Goal: Task Accomplishment & Management: Use online tool/utility

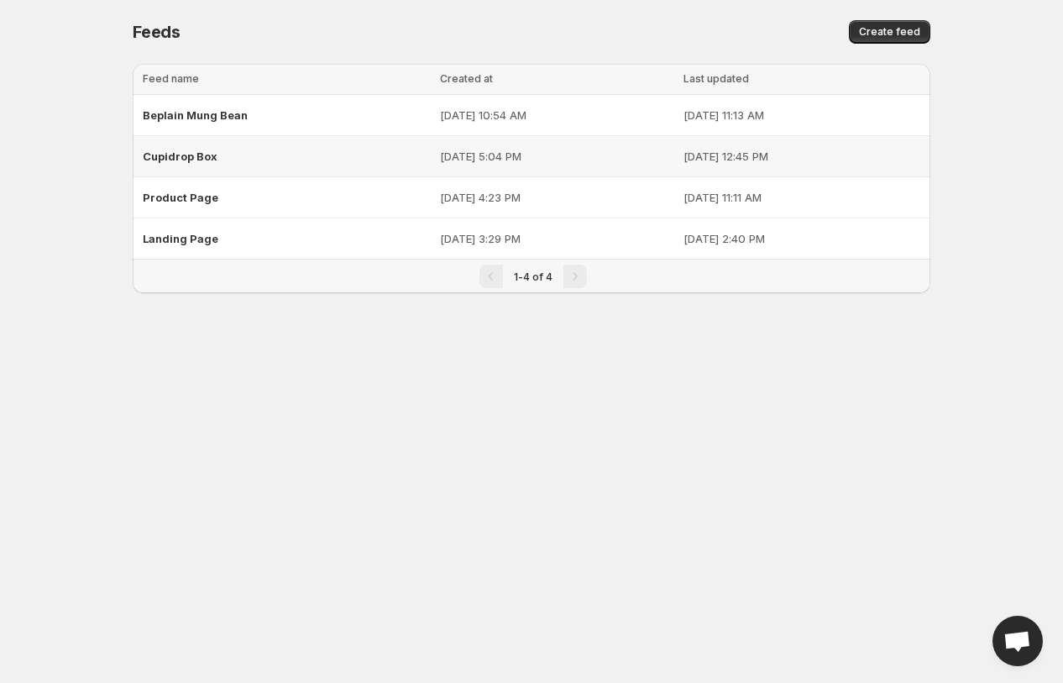
click at [181, 154] on span "Cupidrop Box" at bounding box center [180, 155] width 75 height 13
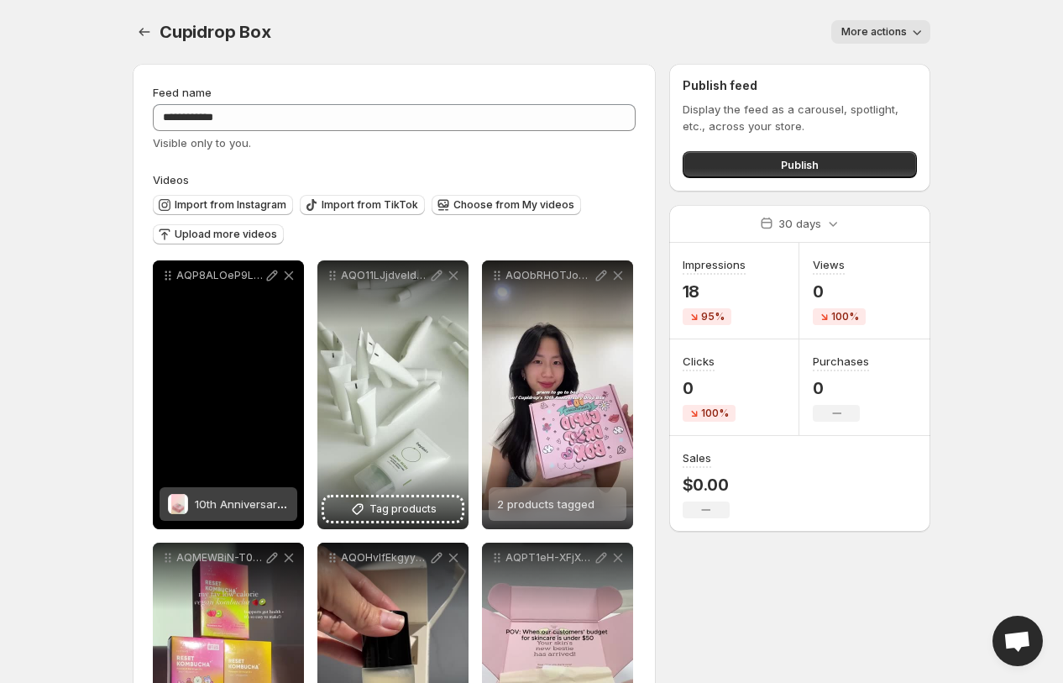
click at [267, 509] on span "10th Anniversary Cupidrop Box" at bounding box center [276, 503] width 163 height 13
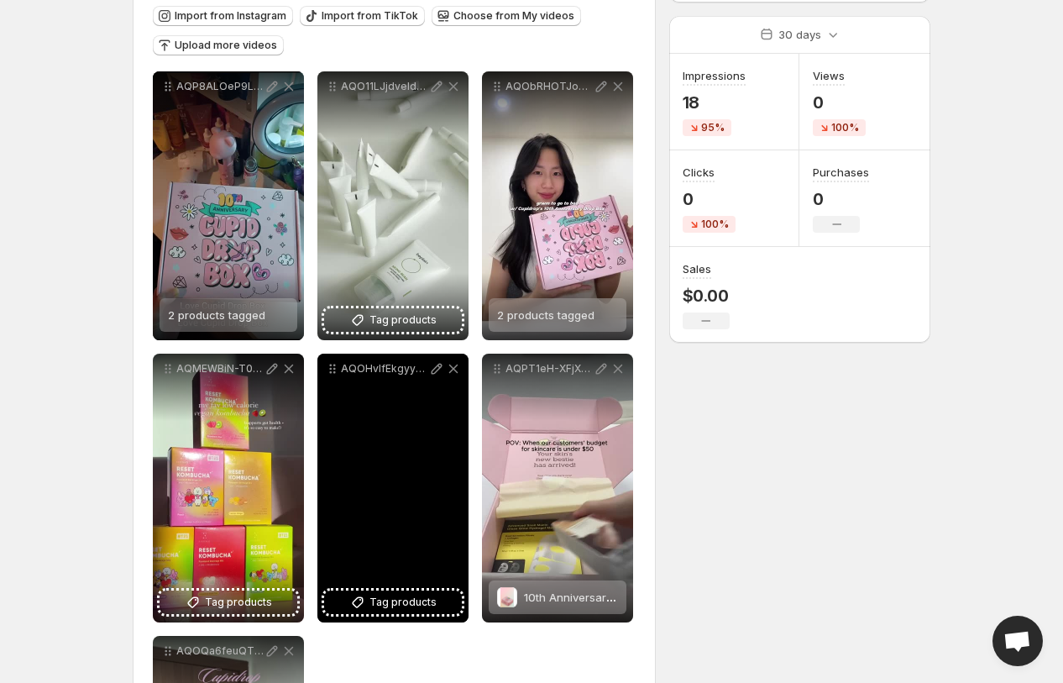
scroll to position [241, 0]
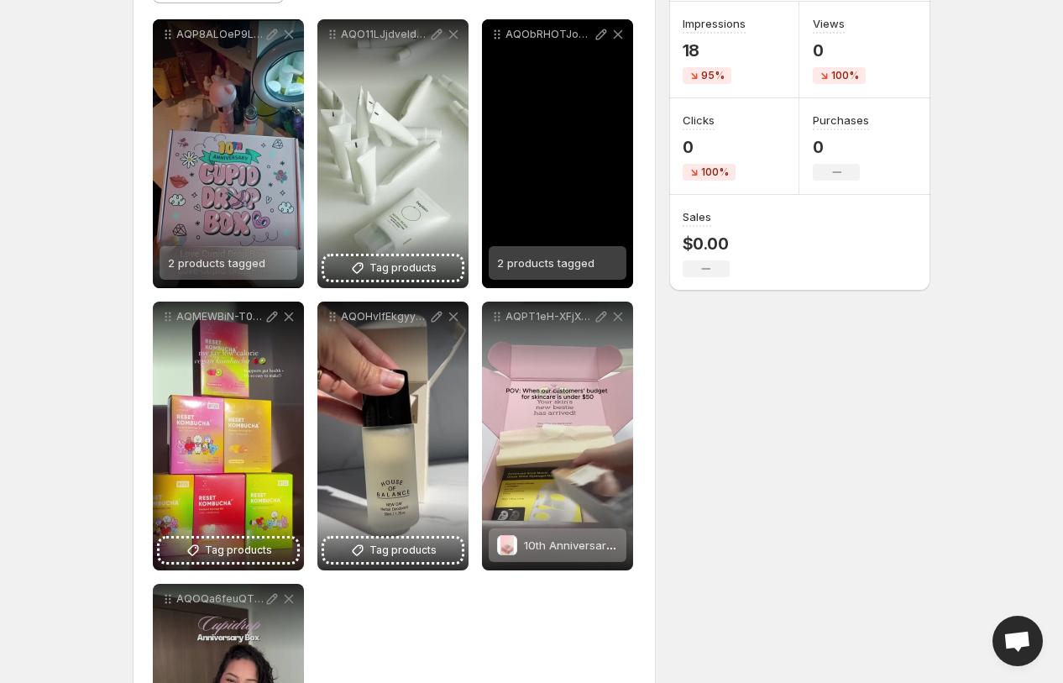
click at [542, 264] on span "2 products tagged" at bounding box center [545, 262] width 97 height 13
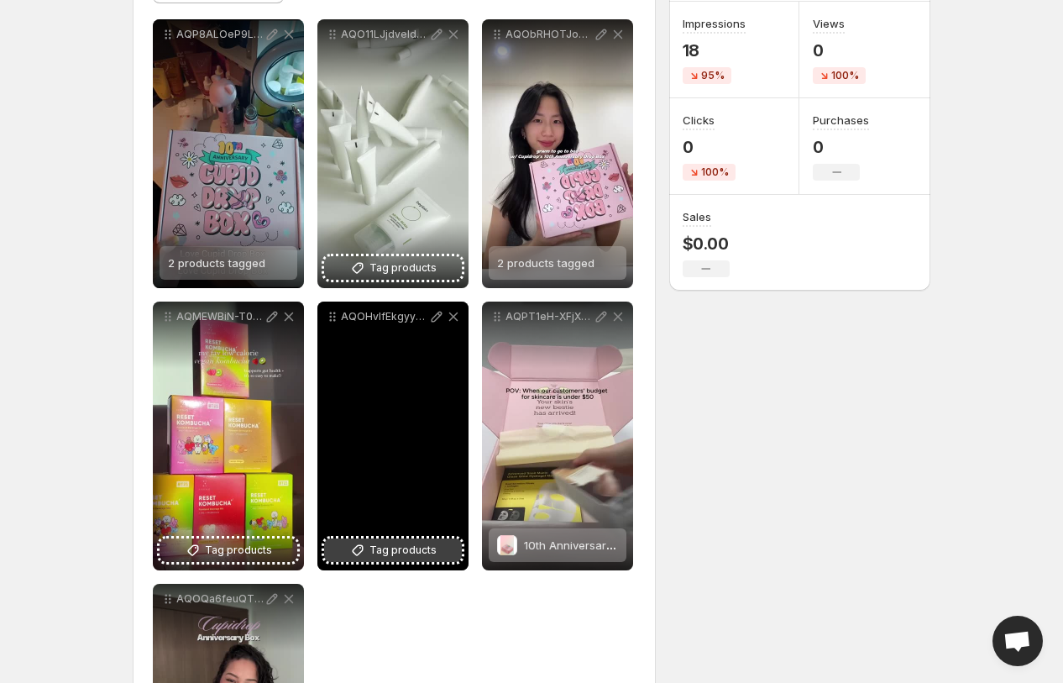
click at [401, 558] on span "Tag products" at bounding box center [403, 550] width 67 height 17
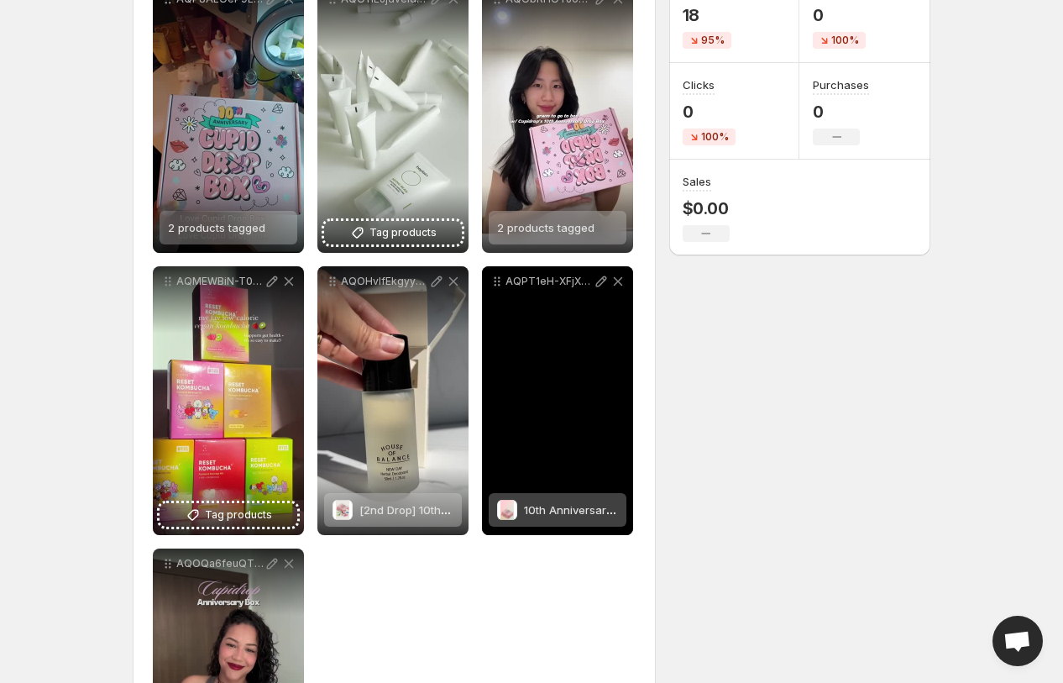
click at [548, 454] on div "AQPT1eH-XFjXHnnuZIn46lbKWQ_DVja3Z-iERR1ZAsjR-iZ_5Z7j56QQ6CzT8e5Xl7c-2-fdPOsPgot…" at bounding box center [557, 400] width 151 height 269
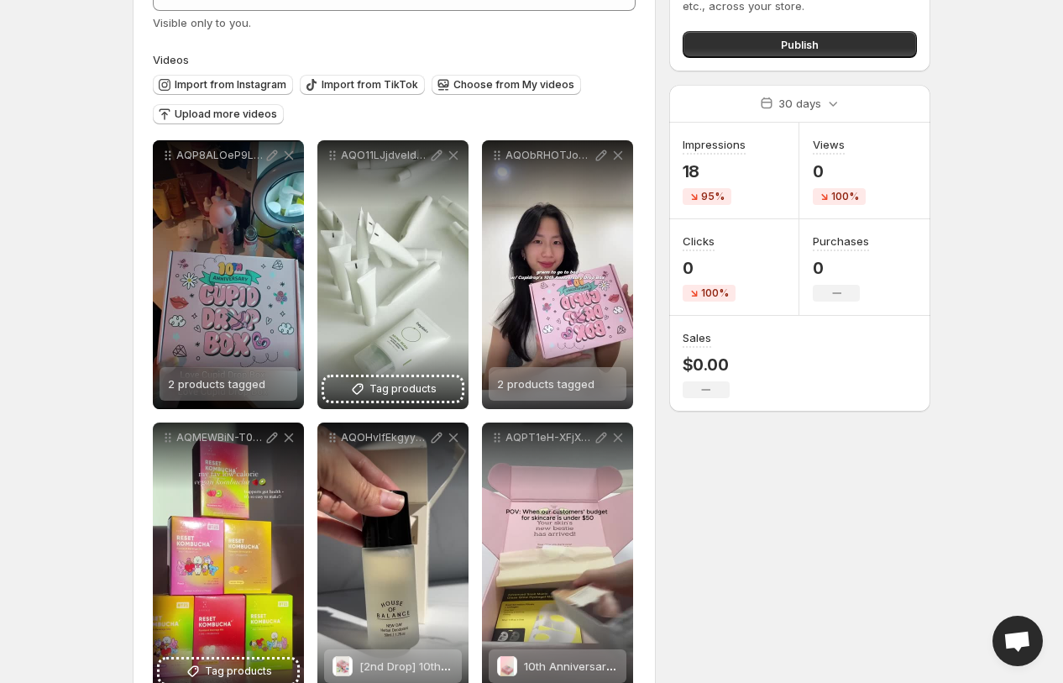
scroll to position [0, 0]
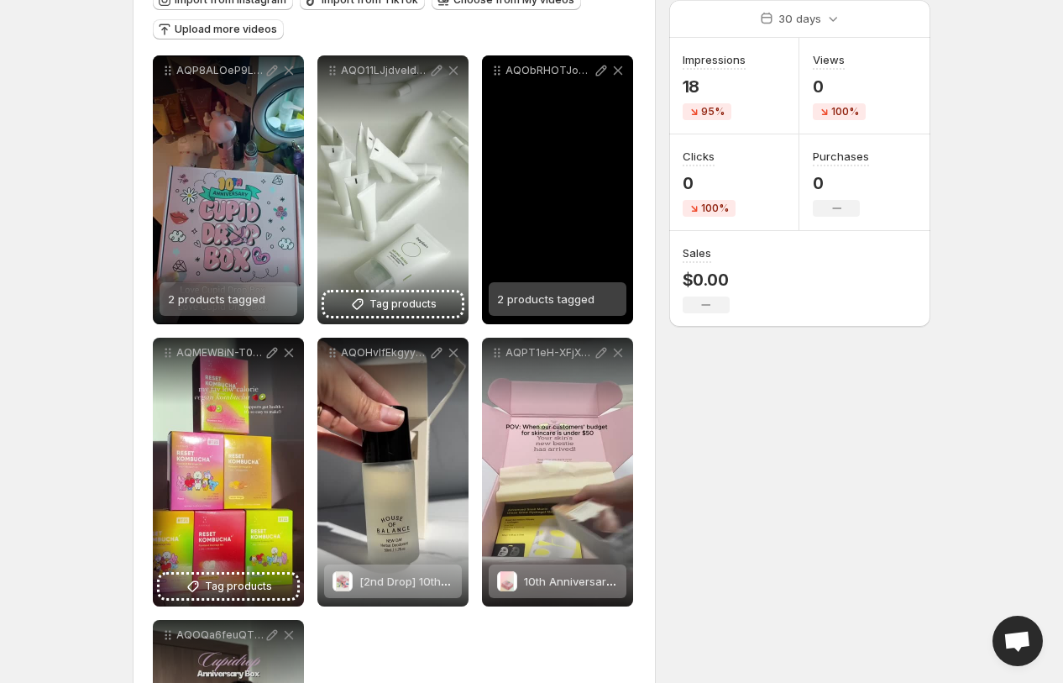
scroll to position [262, 0]
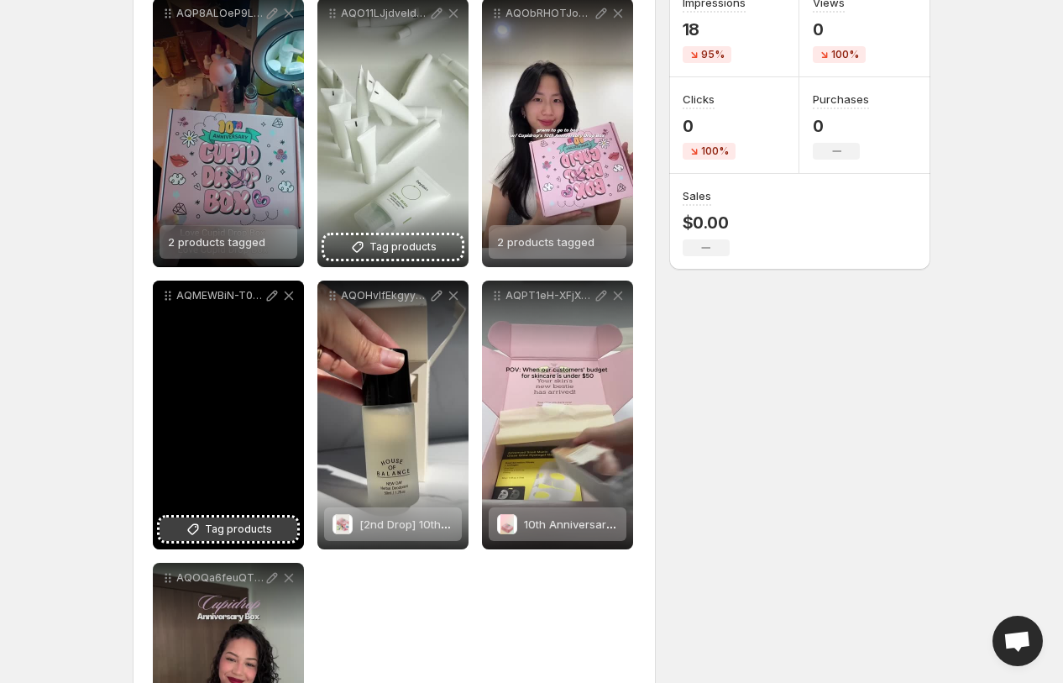
click at [233, 522] on span "Tag products" at bounding box center [238, 529] width 67 height 17
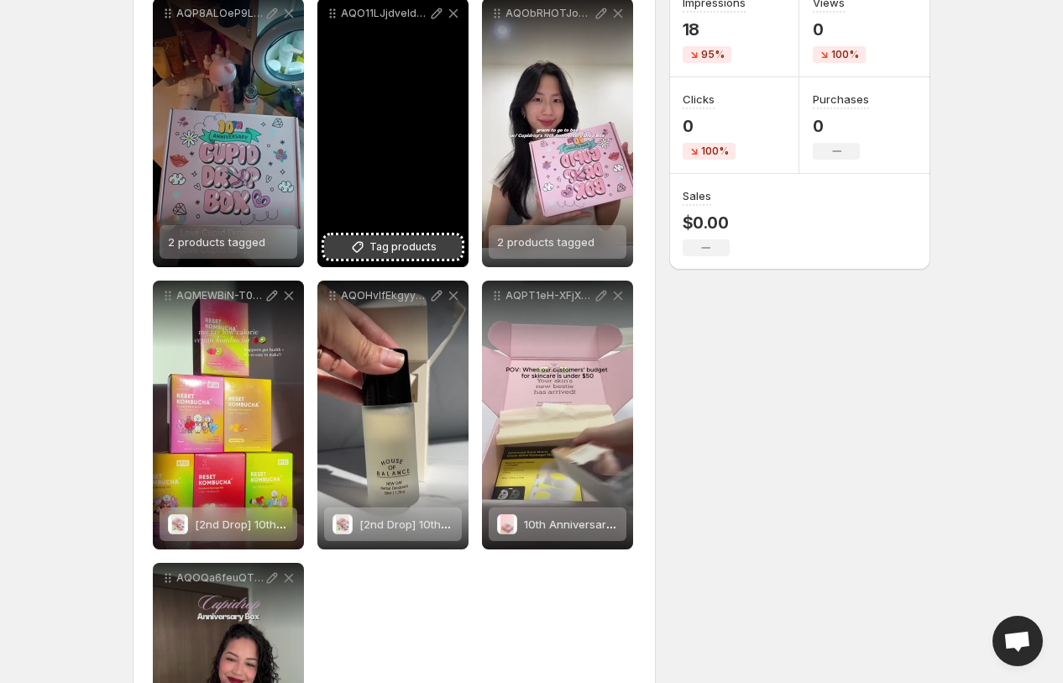
click at [417, 241] on span "Tag products" at bounding box center [403, 247] width 67 height 17
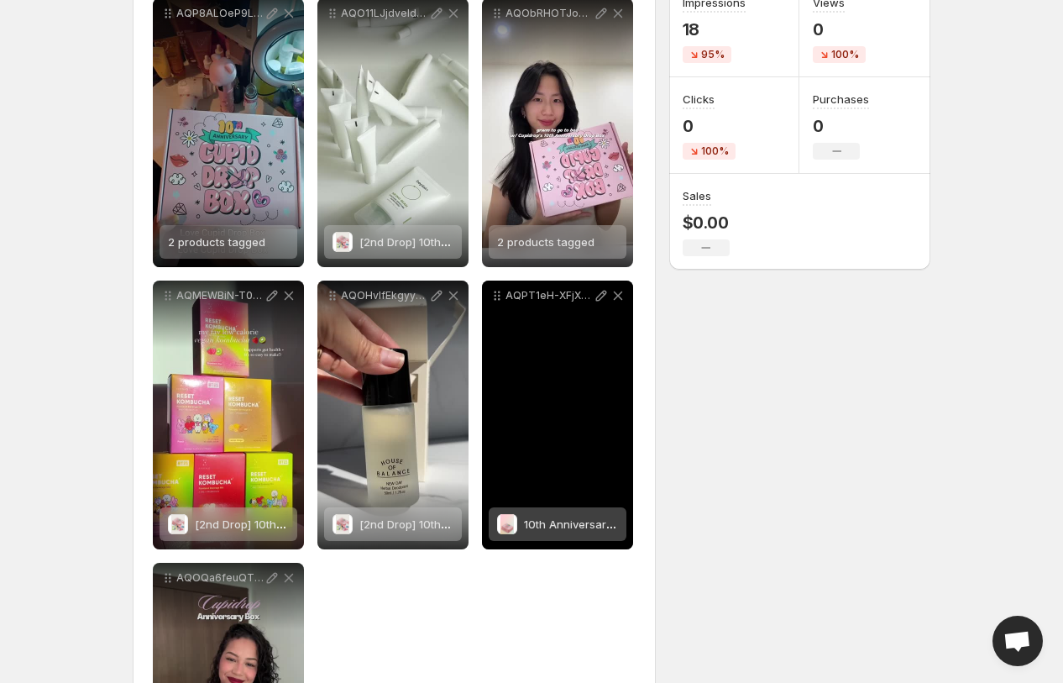
click at [544, 529] on span "10th Anniversary Cupidrop Box" at bounding box center [605, 523] width 163 height 13
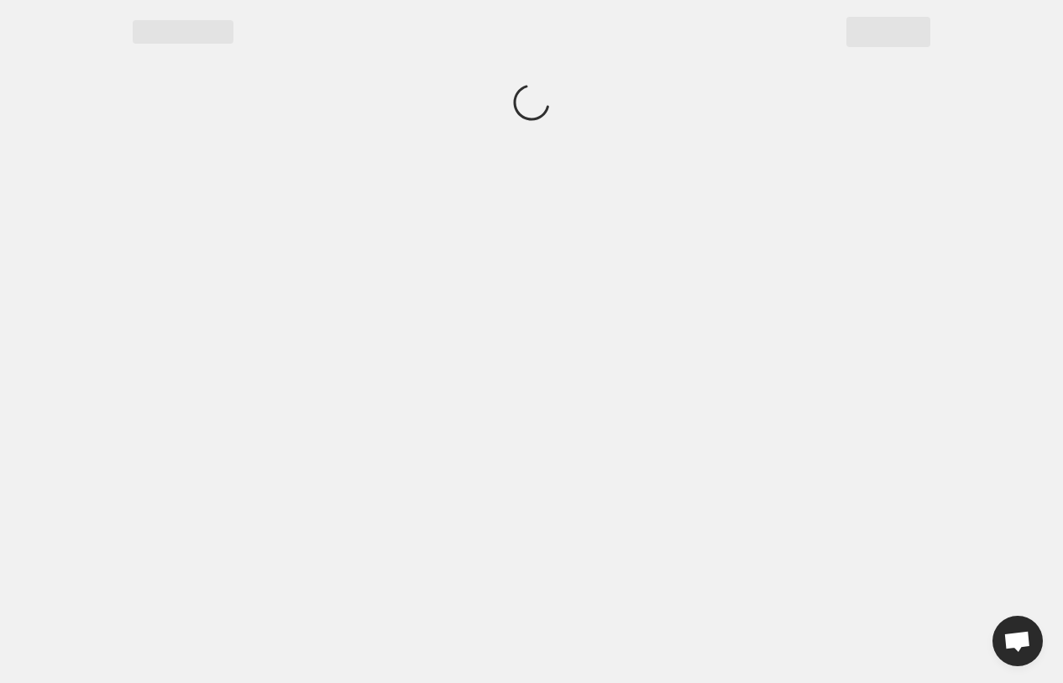
scroll to position [0, 0]
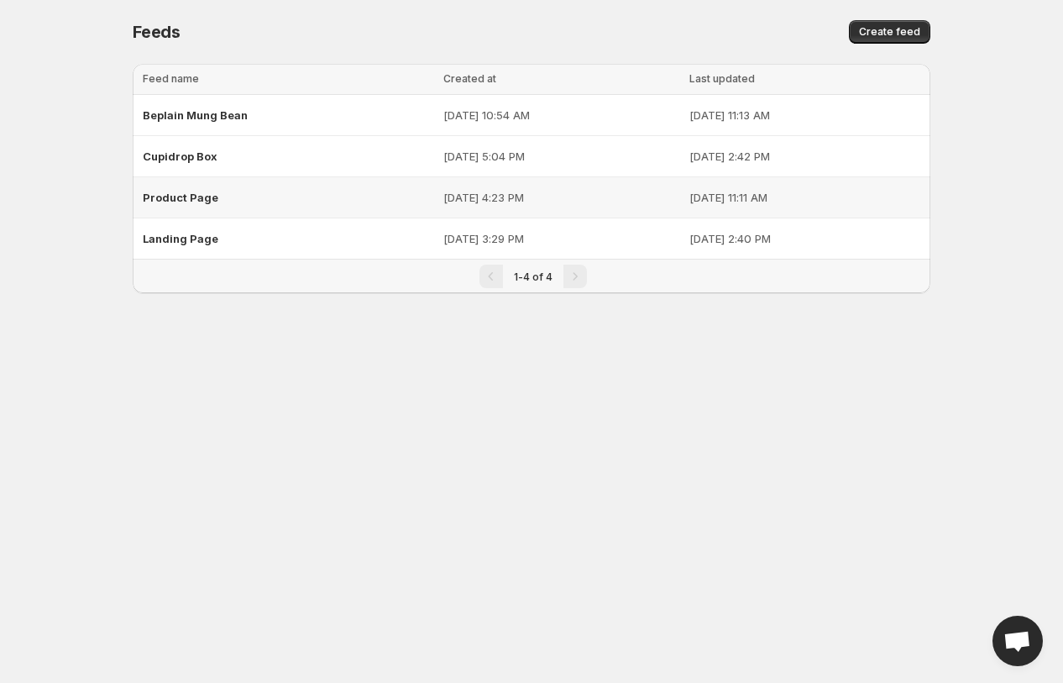
click at [176, 205] on div "Product Page" at bounding box center [288, 197] width 291 height 30
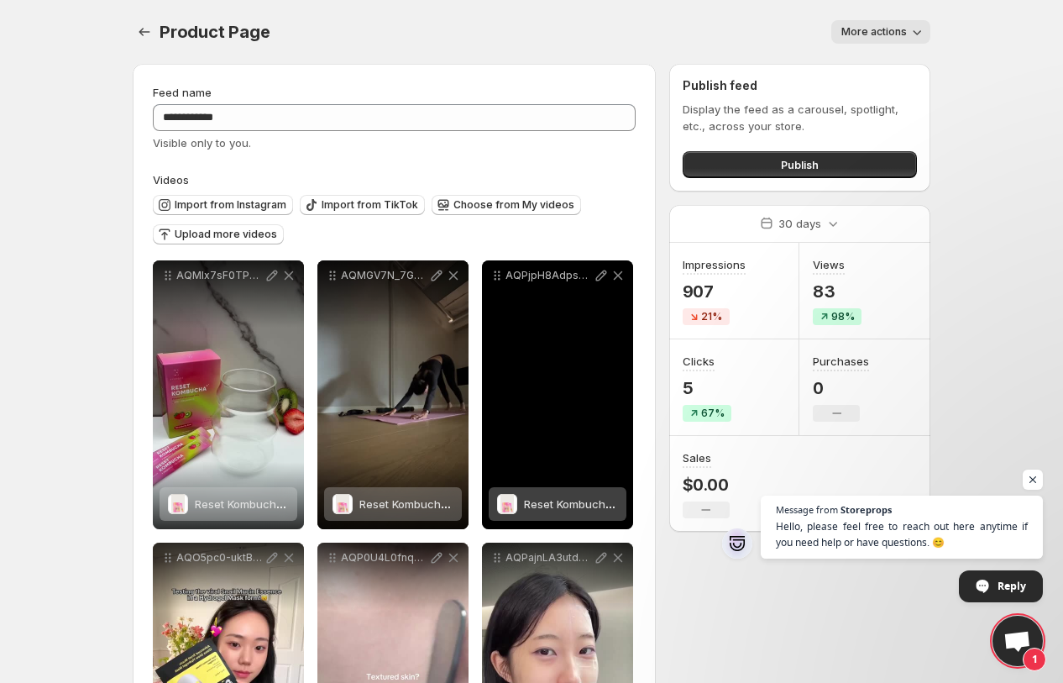
scroll to position [20, 0]
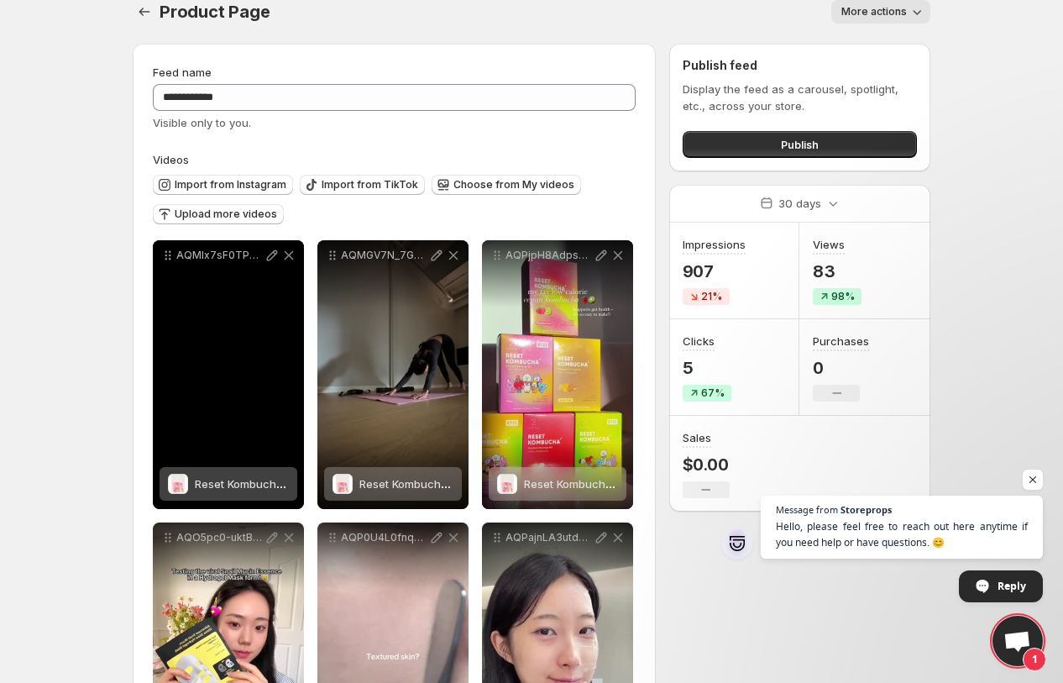
click at [254, 480] on span "Reset Kombucha BT21 Edition (Peach)" at bounding box center [294, 483] width 198 height 13
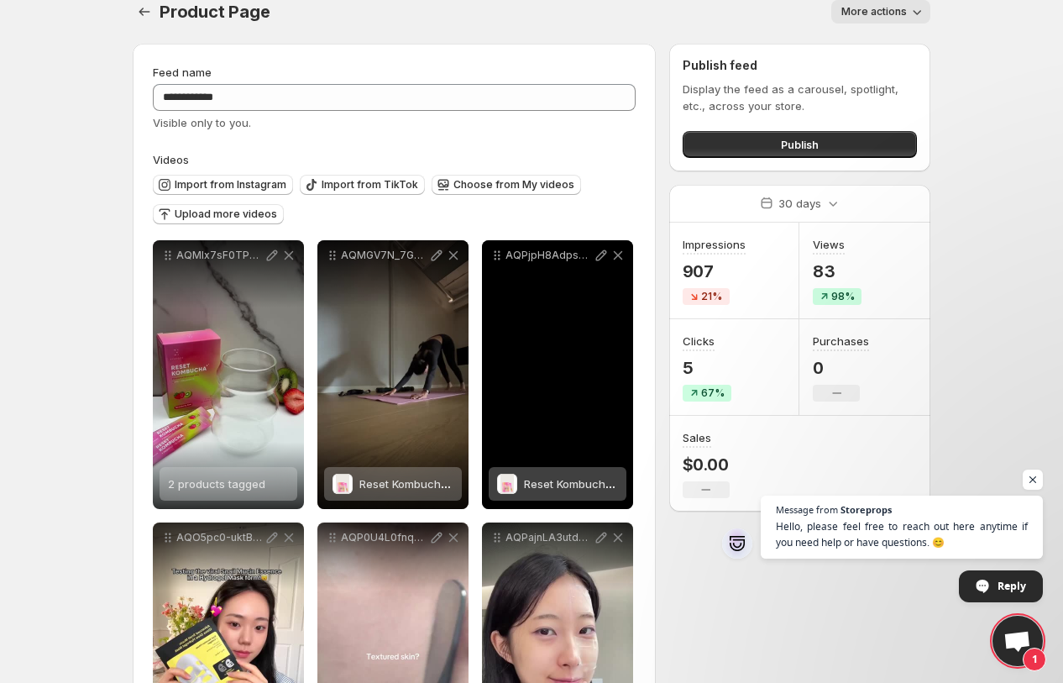
click at [573, 495] on div "Reset Kombucha BT21 Edition (Peach)" at bounding box center [571, 484] width 94 height 34
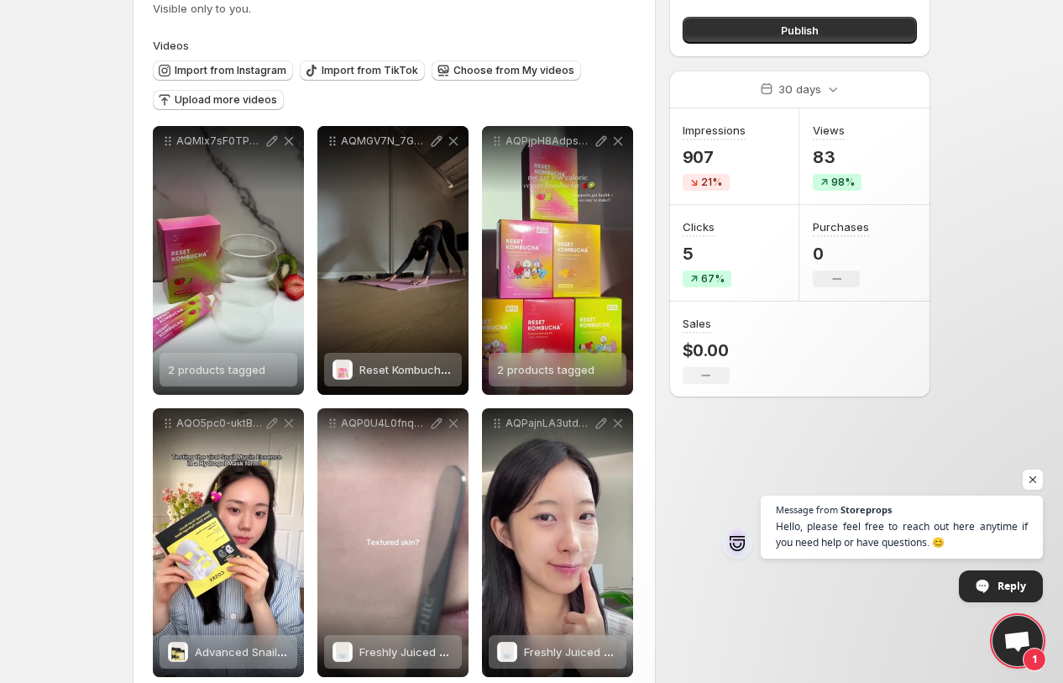
scroll to position [590, 0]
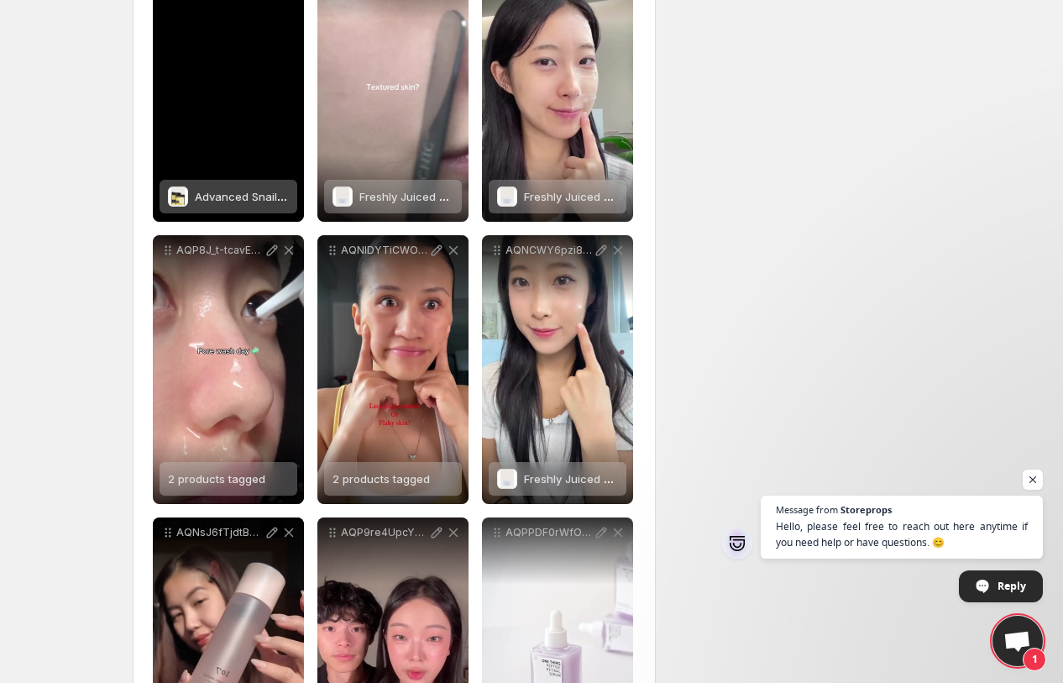
click at [244, 209] on div "Advanced Snail Mucin Glass Glow Hydrogel Mask (3 Sheets)" at bounding box center [242, 197] width 94 height 34
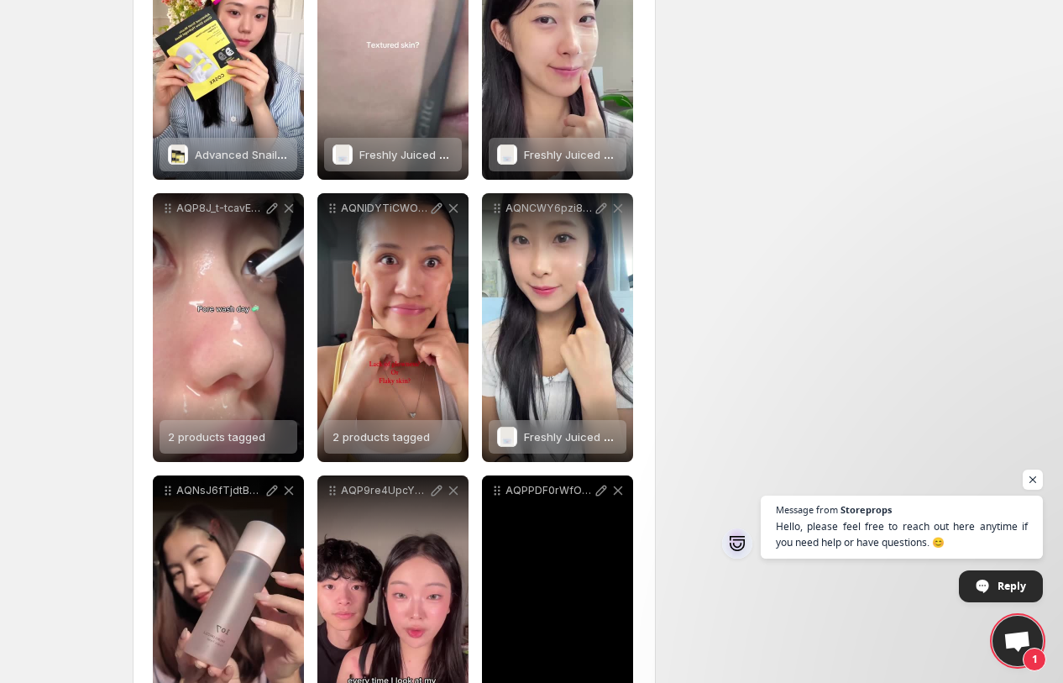
scroll to position [0, 0]
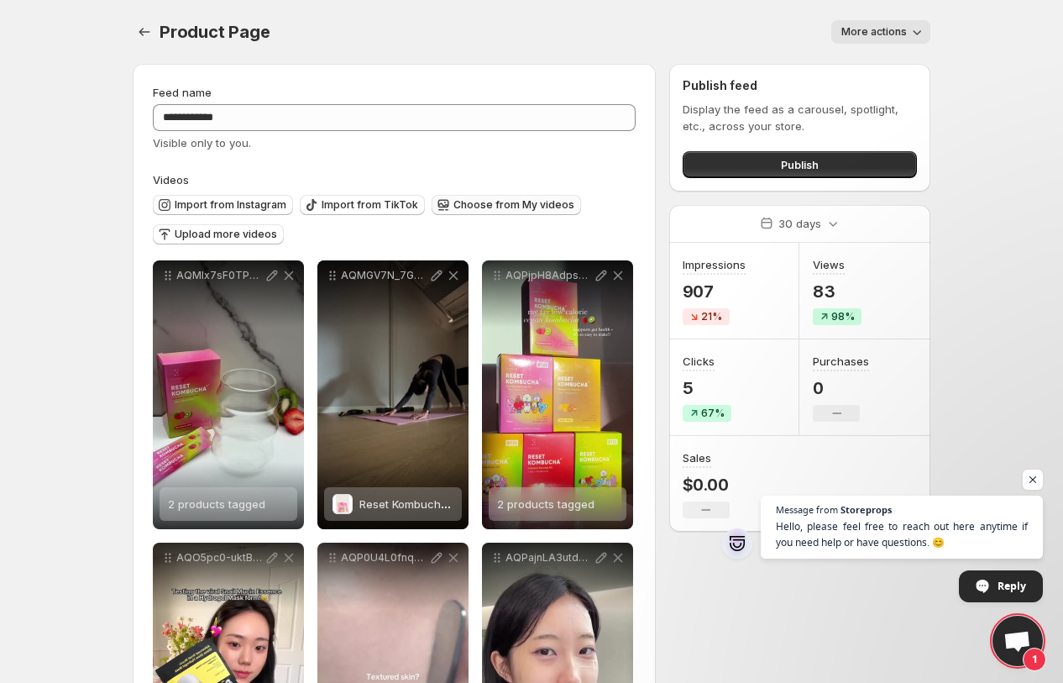
click at [465, 201] on span "Choose from My videos" at bounding box center [514, 204] width 121 height 13
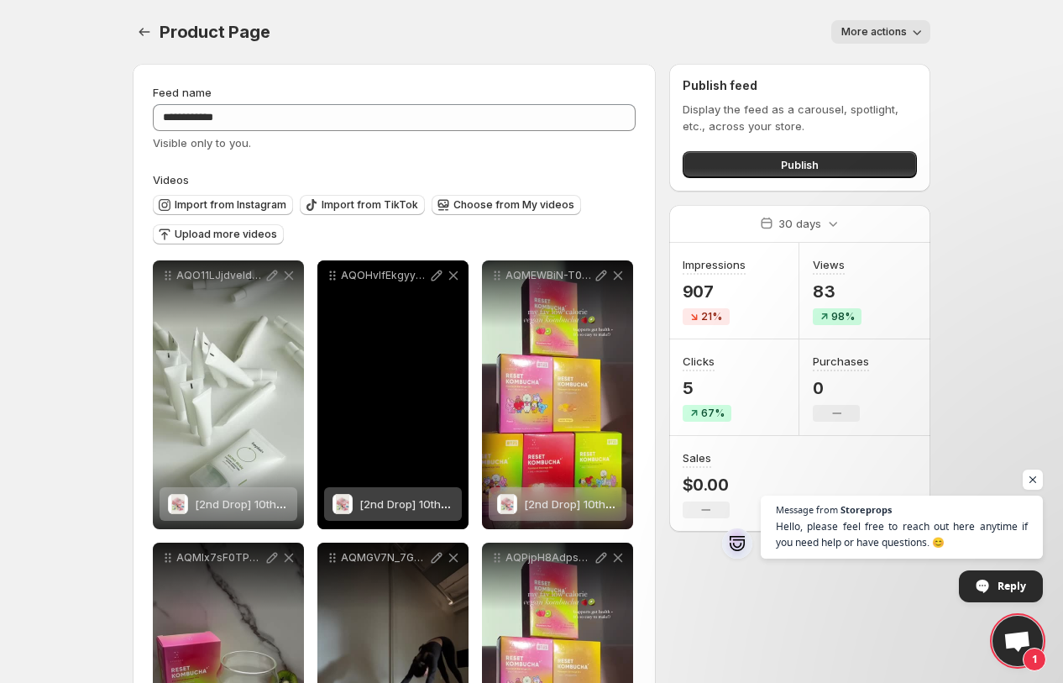
click at [357, 444] on div "AQOHvlfEkgyyn8x_dVjVSh-hZAqzQn2j1WaoxdGjKqUYn42qnpxvPpI3_fsL60KCT7aGL3awBq99heT…" at bounding box center [392, 394] width 151 height 269
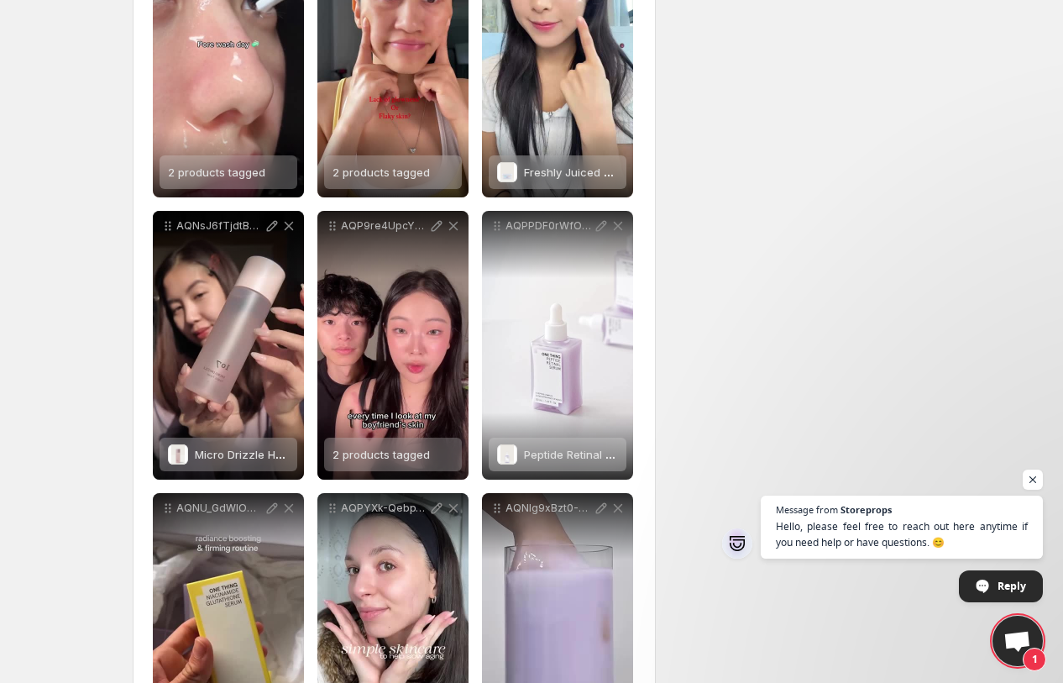
scroll to position [1516, 0]
